Goal: Complete application form

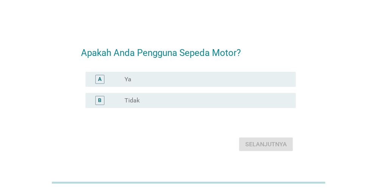
click at [170, 78] on div "radio_button_unchecked Ya" at bounding box center [203, 80] width 159 height 8
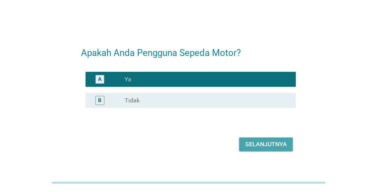
click at [256, 145] on div "Selanjutnya" at bounding box center [266, 144] width 42 height 9
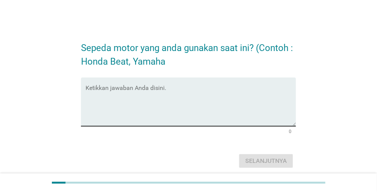
click at [124, 88] on textarea "Ketikkan jawaban Anda disini." at bounding box center [191, 107] width 210 height 40
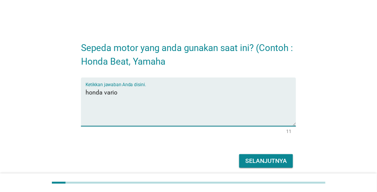
type textarea "honda vario"
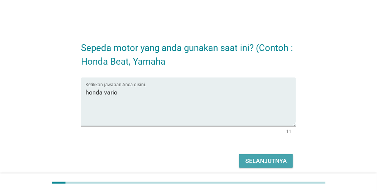
click at [250, 157] on div "Selanjutnya" at bounding box center [266, 161] width 42 height 9
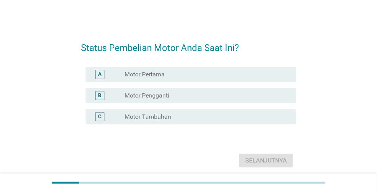
click at [164, 94] on label "Motor Pengganti" at bounding box center [146, 96] width 45 height 8
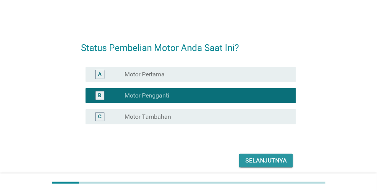
click at [262, 157] on div "Selanjutnya" at bounding box center [266, 160] width 42 height 9
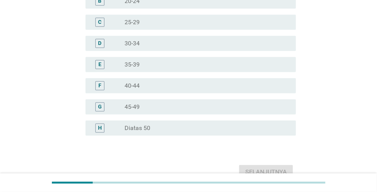
scroll to position [114, 0]
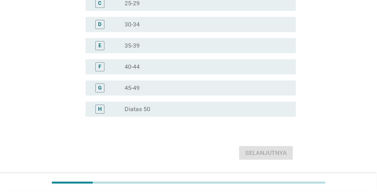
click at [157, 106] on div "radio_button_unchecked Diatas 50" at bounding box center [203, 110] width 159 height 8
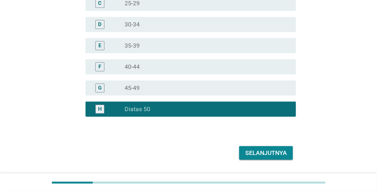
click at [261, 151] on div "Selanjutnya" at bounding box center [266, 153] width 42 height 9
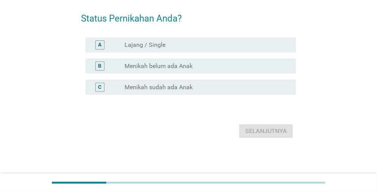
scroll to position [0, 0]
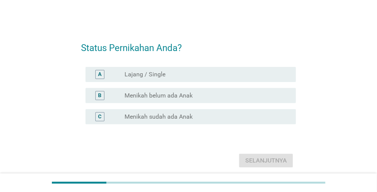
click at [194, 117] on div "radio_button_unchecked Menikah sudah ada Anak" at bounding box center [203, 117] width 159 height 8
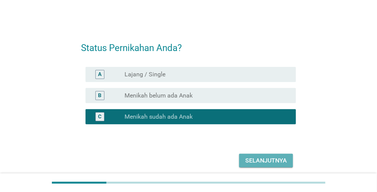
click at [263, 157] on div "Selanjutnya" at bounding box center [266, 160] width 42 height 9
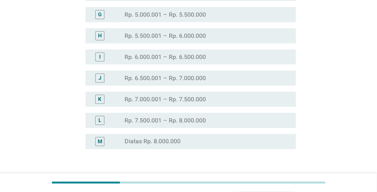
scroll to position [189, 0]
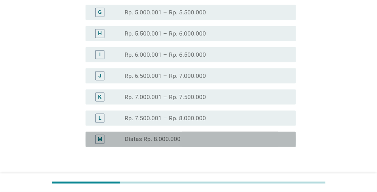
click at [196, 138] on div "radio_button_unchecked Diatas Rp. 8.000.000" at bounding box center [203, 140] width 159 height 8
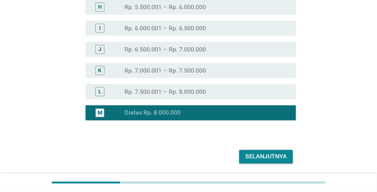
scroll to position [241, 0]
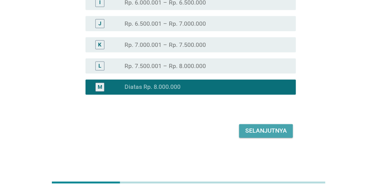
click at [274, 131] on div "Selanjutnya" at bounding box center [266, 131] width 42 height 9
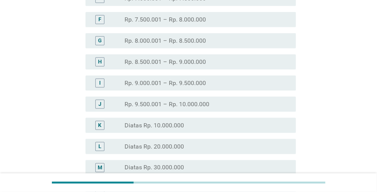
scroll to position [227, 0]
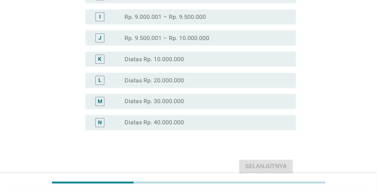
click at [178, 124] on label "Diatas Rp. 40.000.000" at bounding box center [153, 123] width 59 height 8
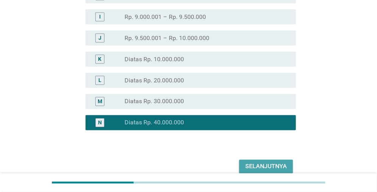
click at [277, 166] on div "Selanjutnya" at bounding box center [266, 166] width 42 height 9
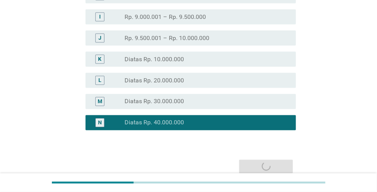
scroll to position [0, 0]
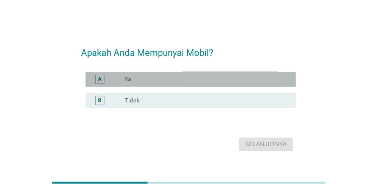
click at [176, 82] on div "radio_button_unchecked Ya" at bounding box center [203, 80] width 159 height 8
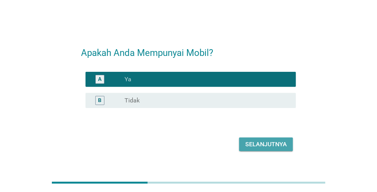
click at [281, 145] on div "Selanjutnya" at bounding box center [266, 144] width 42 height 9
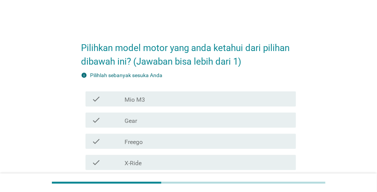
click at [173, 98] on div "check_box_outline_blank Mio M3" at bounding box center [206, 99] width 165 height 9
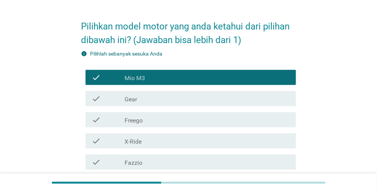
scroll to position [38, 0]
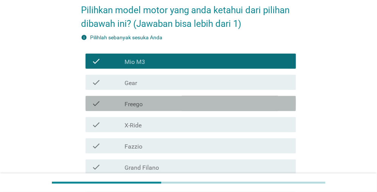
click at [166, 106] on div "check_box_outline_blank Freego" at bounding box center [206, 103] width 165 height 9
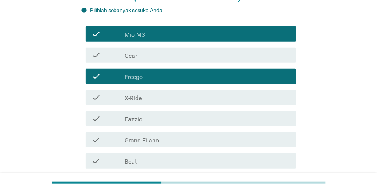
scroll to position [76, 0]
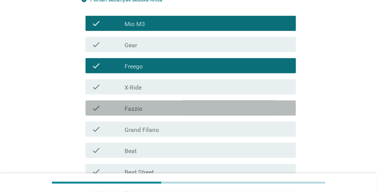
click at [166, 106] on div "check_box_outline_blank Fazzio" at bounding box center [206, 108] width 165 height 9
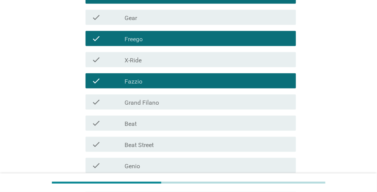
scroll to position [114, 0]
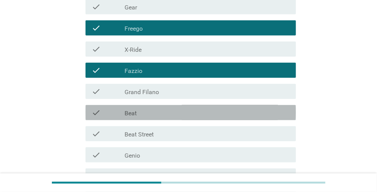
click at [166, 112] on div "check_box_outline_blank Beat" at bounding box center [206, 112] width 165 height 9
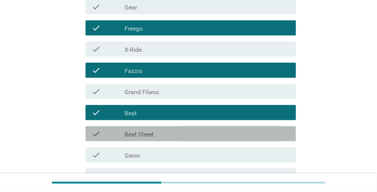
click at [159, 129] on div "check check_box_outline_blank Beat Street" at bounding box center [191, 133] width 210 height 15
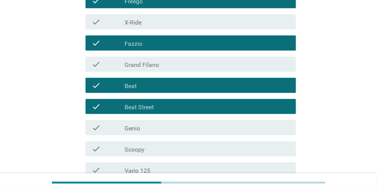
scroll to position [151, 0]
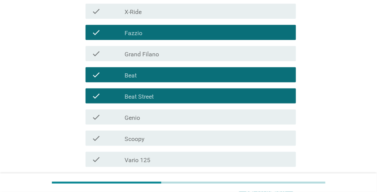
click at [162, 123] on div "check check_box_outline_blank Genio" at bounding box center [191, 117] width 210 height 15
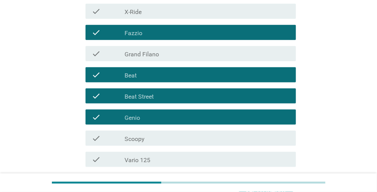
scroll to position [189, 0]
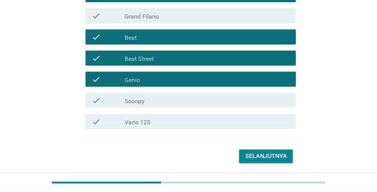
click at [167, 103] on div "check_box_outline_blank Scoopy" at bounding box center [206, 100] width 165 height 9
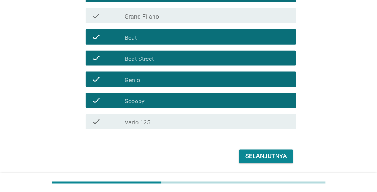
click at [174, 123] on div "check_box_outline_blank Vario 125" at bounding box center [206, 121] width 165 height 9
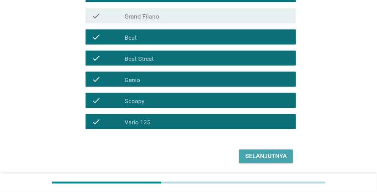
click at [262, 156] on div "Selanjutnya" at bounding box center [266, 156] width 42 height 9
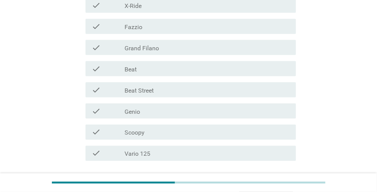
scroll to position [227, 0]
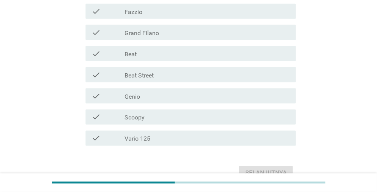
click at [150, 136] on label "Vario 125" at bounding box center [137, 139] width 26 height 8
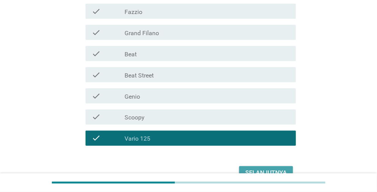
click at [264, 169] on div "Selanjutnya" at bounding box center [266, 173] width 42 height 9
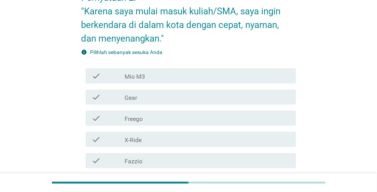
scroll to position [114, 0]
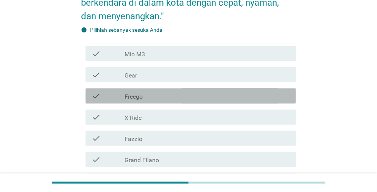
click at [176, 95] on div "check_box_outline_blank Freego" at bounding box center [206, 96] width 165 height 9
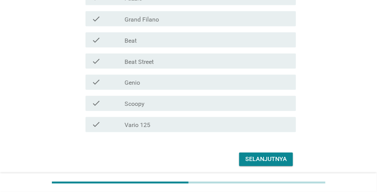
scroll to position [265, 0]
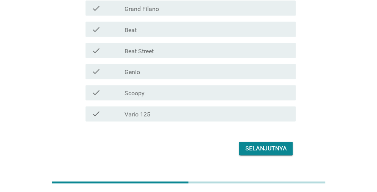
click at [176, 95] on div "check_box_outline_blank Scoopy" at bounding box center [206, 93] width 165 height 9
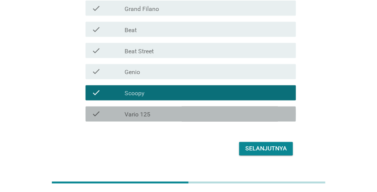
click at [169, 116] on div "check_box_outline_blank Vario 125" at bounding box center [206, 114] width 165 height 9
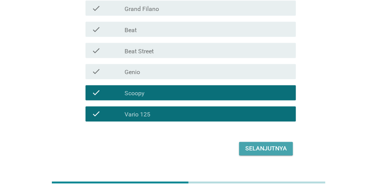
click at [253, 147] on div "Selanjutnya" at bounding box center [266, 149] width 42 height 9
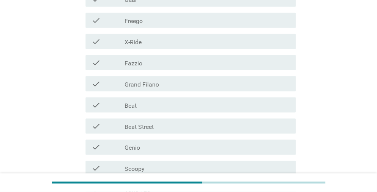
scroll to position [227, 0]
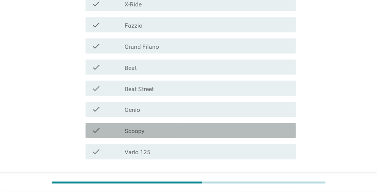
click at [133, 129] on label "Scoopy" at bounding box center [134, 132] width 20 height 8
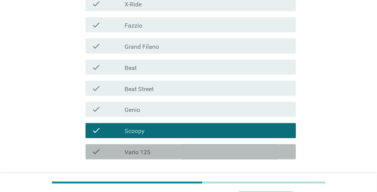
drag, startPoint x: 146, startPoint y: 152, endPoint x: 170, endPoint y: 145, distance: 24.9
click at [147, 152] on label "Vario 125" at bounding box center [137, 153] width 26 height 8
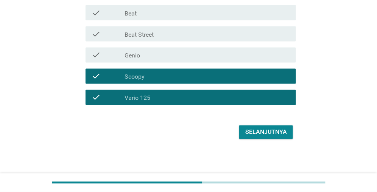
scroll to position [282, 0]
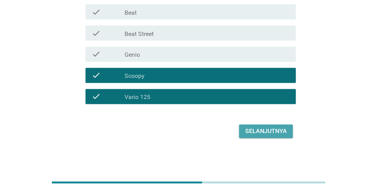
click at [256, 127] on div "Selanjutnya" at bounding box center [266, 131] width 42 height 9
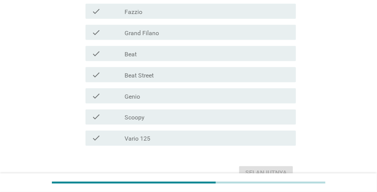
scroll to position [265, 0]
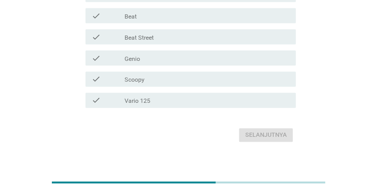
click at [151, 101] on div "check_box_outline_blank Vario 125" at bounding box center [206, 100] width 165 height 9
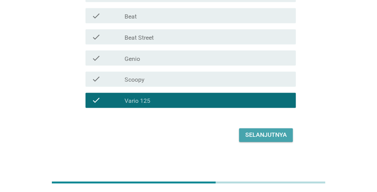
click at [264, 134] on div "Selanjutnya" at bounding box center [266, 135] width 42 height 9
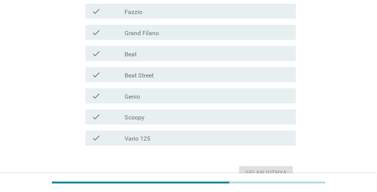
scroll to position [269, 0]
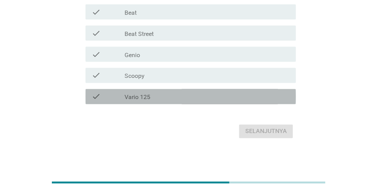
click at [148, 96] on label "Vario 125" at bounding box center [137, 98] width 26 height 8
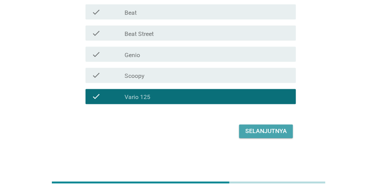
click at [258, 133] on div "Selanjutnya" at bounding box center [266, 131] width 42 height 9
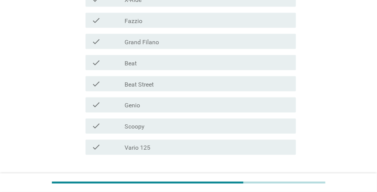
scroll to position [265, 0]
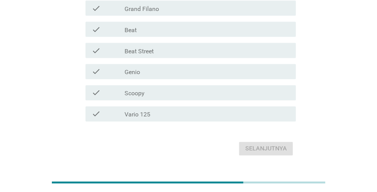
click at [131, 109] on div "check check_box_outline_blank Vario 125" at bounding box center [191, 114] width 210 height 15
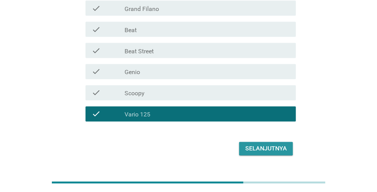
click at [262, 148] on div "Selanjutnya" at bounding box center [266, 149] width 42 height 9
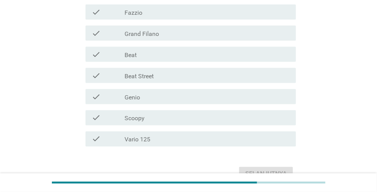
scroll to position [227, 0]
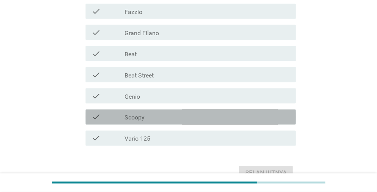
click at [144, 117] on label "Scoopy" at bounding box center [134, 118] width 20 height 8
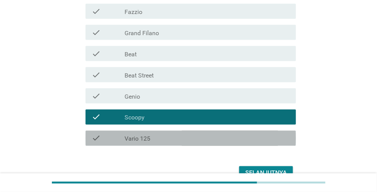
click at [140, 138] on label "Vario 125" at bounding box center [137, 139] width 26 height 8
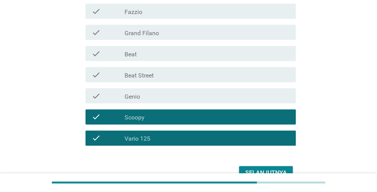
click at [260, 168] on button "Selanjutnya" at bounding box center [266, 173] width 54 height 14
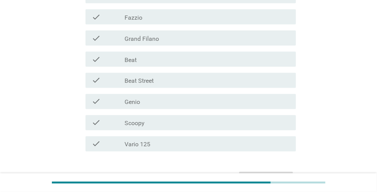
scroll to position [265, 0]
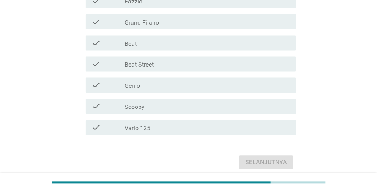
click at [141, 105] on label "Scoopy" at bounding box center [134, 108] width 20 height 8
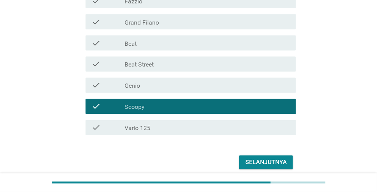
click at [143, 129] on label "Vario 125" at bounding box center [137, 129] width 26 height 8
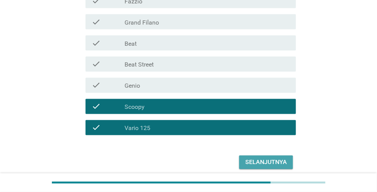
click at [263, 160] on div "Selanjutnya" at bounding box center [266, 162] width 42 height 9
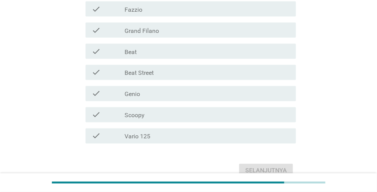
scroll to position [296, 0]
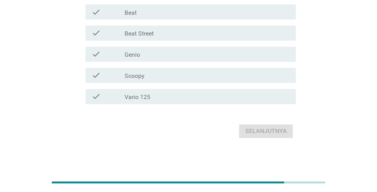
click at [166, 82] on div "check check_box_outline_blank Scoopy" at bounding box center [191, 75] width 210 height 15
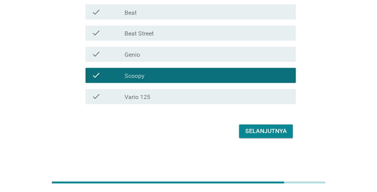
click at [159, 98] on div "check_box_outline_blank Vario 125" at bounding box center [206, 96] width 165 height 9
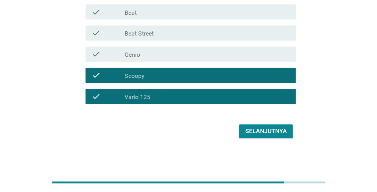
click at [259, 131] on div "Selanjutnya" at bounding box center [266, 131] width 42 height 9
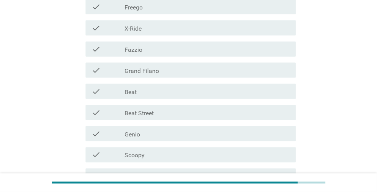
scroll to position [227, 0]
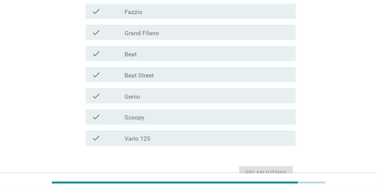
click at [138, 139] on label "Vario 125" at bounding box center [137, 139] width 26 height 8
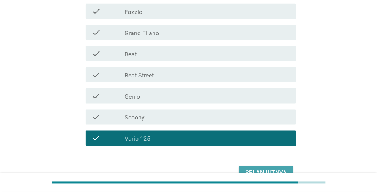
click at [249, 169] on div "Selanjutnya" at bounding box center [266, 173] width 42 height 9
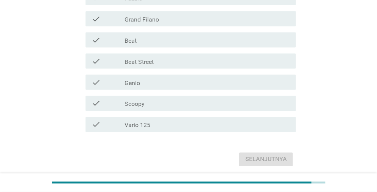
click at [137, 125] on label "Vario 125" at bounding box center [137, 126] width 26 height 8
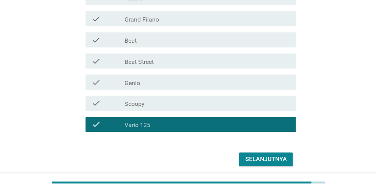
click at [264, 157] on div "Selanjutnya" at bounding box center [266, 159] width 42 height 9
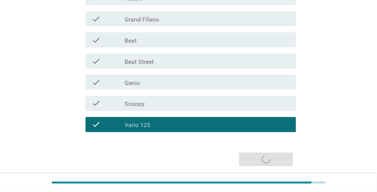
scroll to position [0, 0]
